Goal: Information Seeking & Learning: Learn about a topic

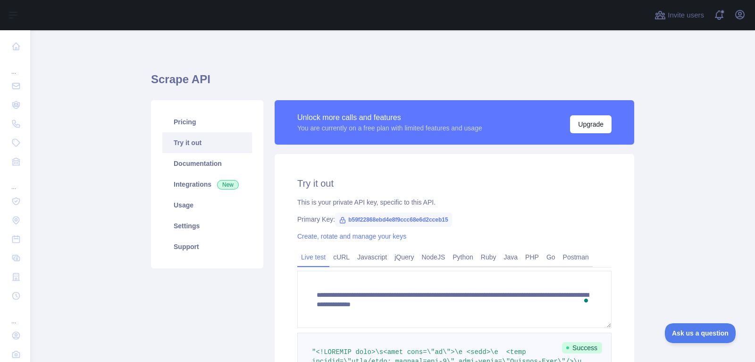
scroll to position [9, 0]
click at [198, 126] on link "Pricing" at bounding box center [207, 121] width 90 height 21
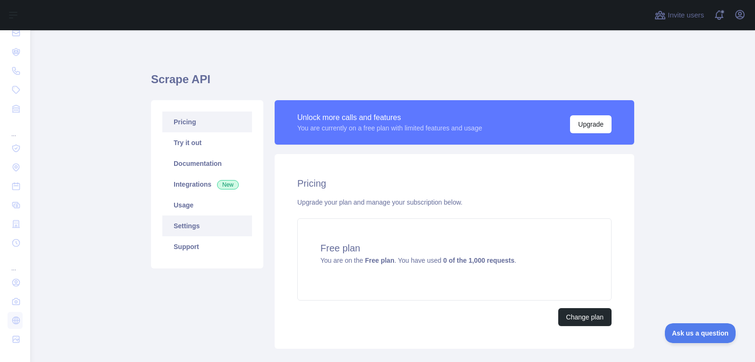
click at [232, 228] on link "Settings" at bounding box center [207, 225] width 90 height 21
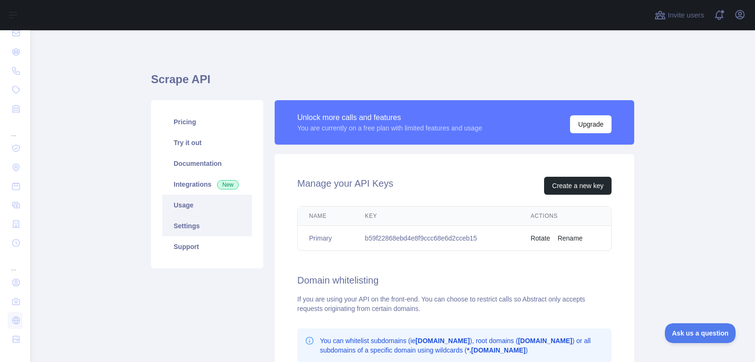
click at [229, 208] on link "Usage" at bounding box center [207, 204] width 90 height 21
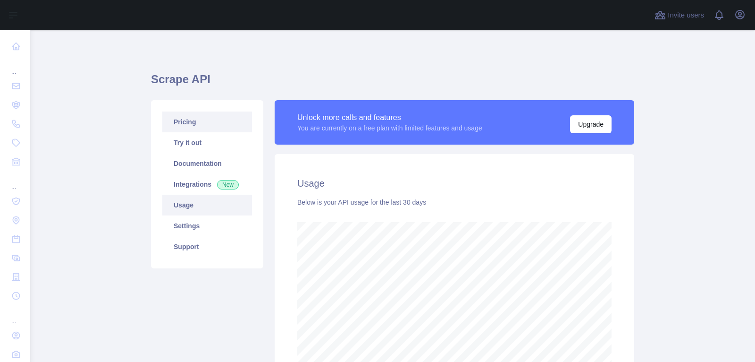
click at [214, 125] on link "Pricing" at bounding box center [207, 121] width 90 height 21
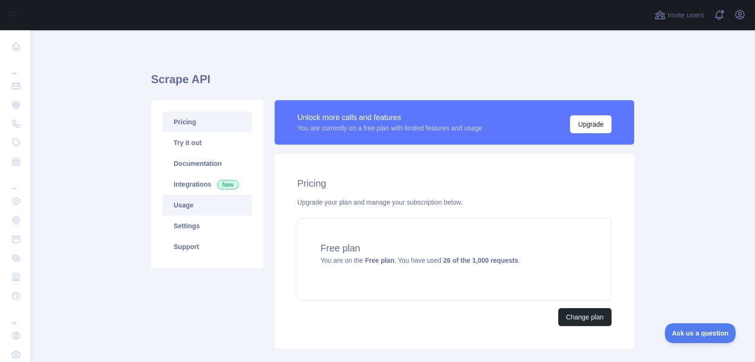
click at [234, 200] on link "Usage" at bounding box center [207, 204] width 90 height 21
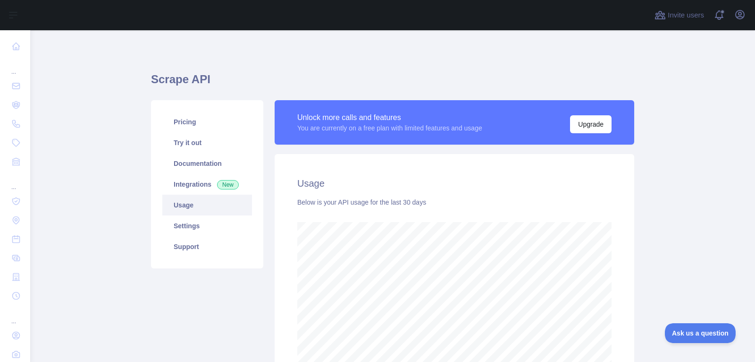
scroll to position [331, 725]
